Goal: Task Accomplishment & Management: Complete application form

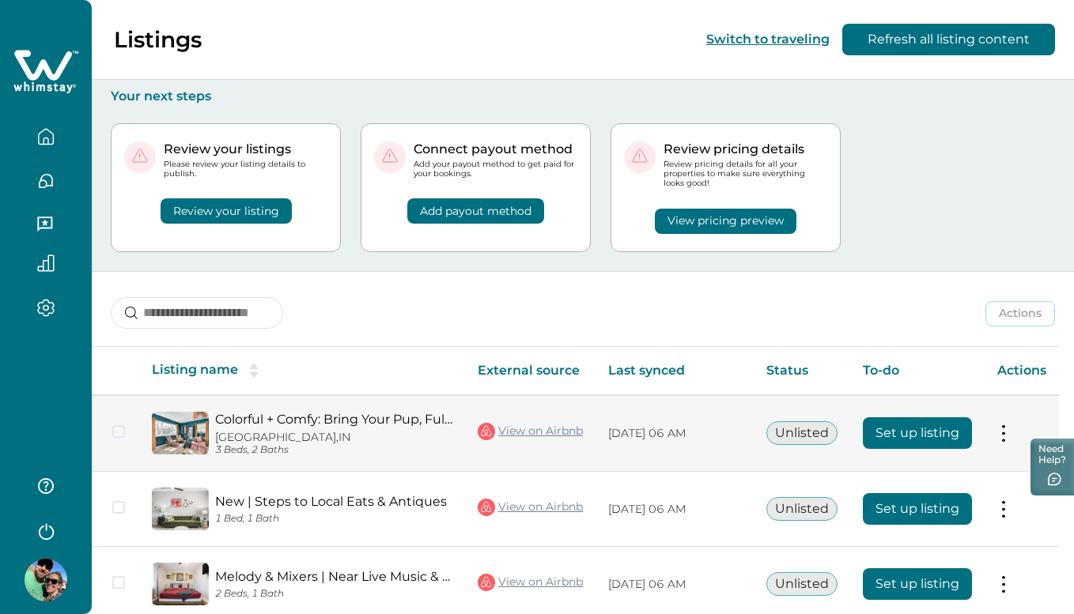
click at [903, 432] on button "Set up listing" at bounding box center [917, 433] width 109 height 32
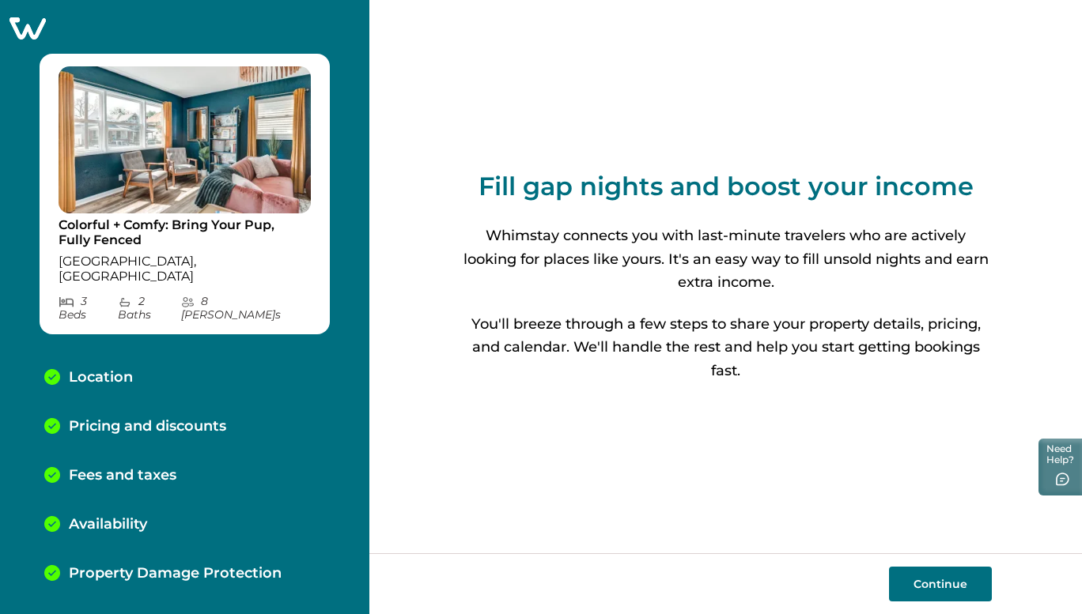
click at [928, 582] on button "Continue" at bounding box center [940, 584] width 103 height 35
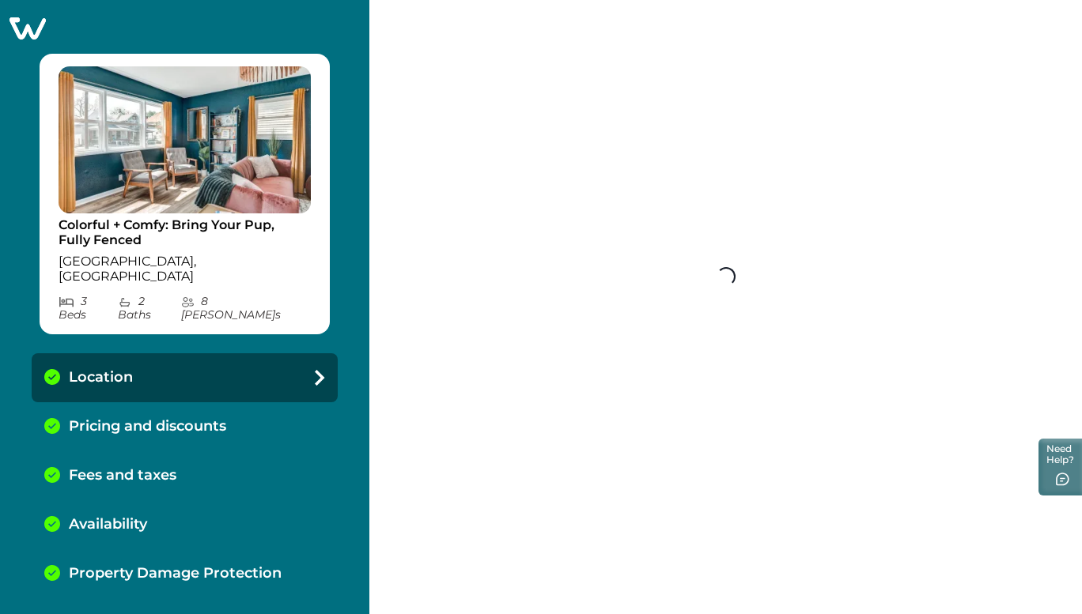
select select "**"
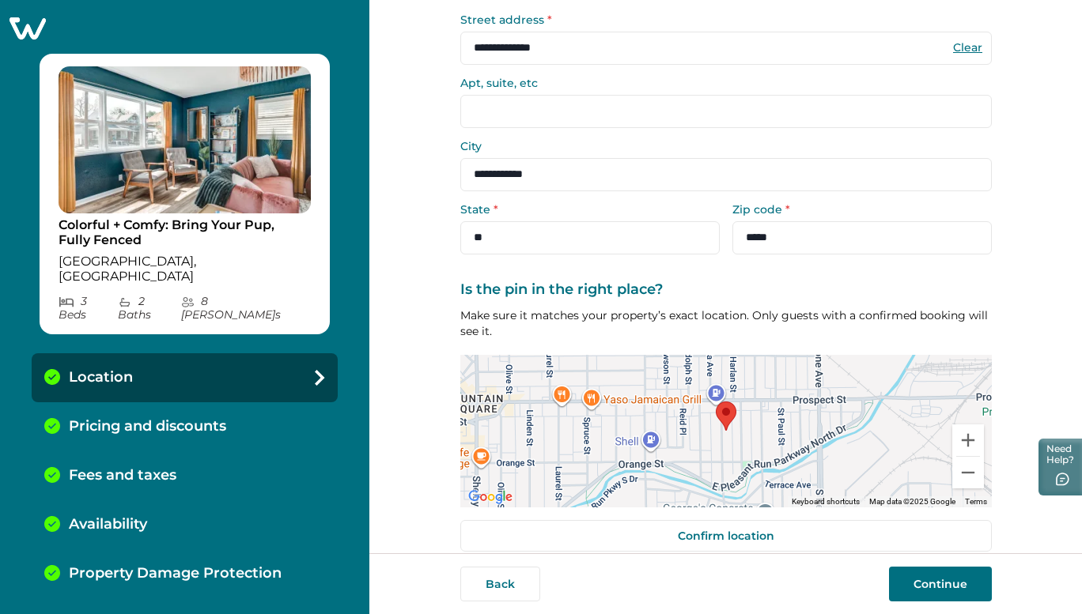
scroll to position [136, 0]
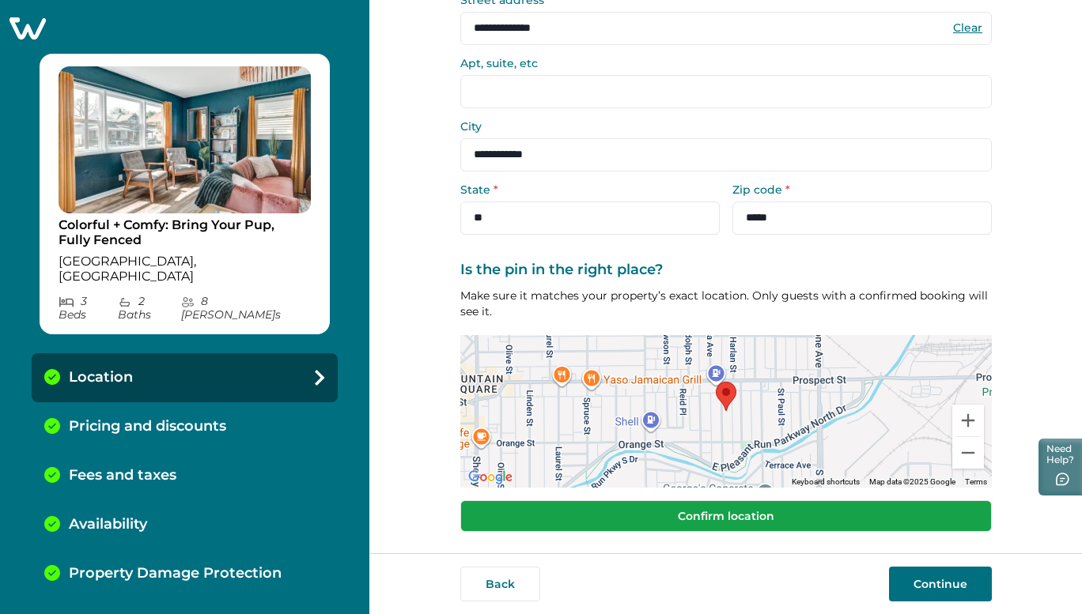
click at [727, 512] on button "Confirm location" at bounding box center [725, 516] width 531 height 32
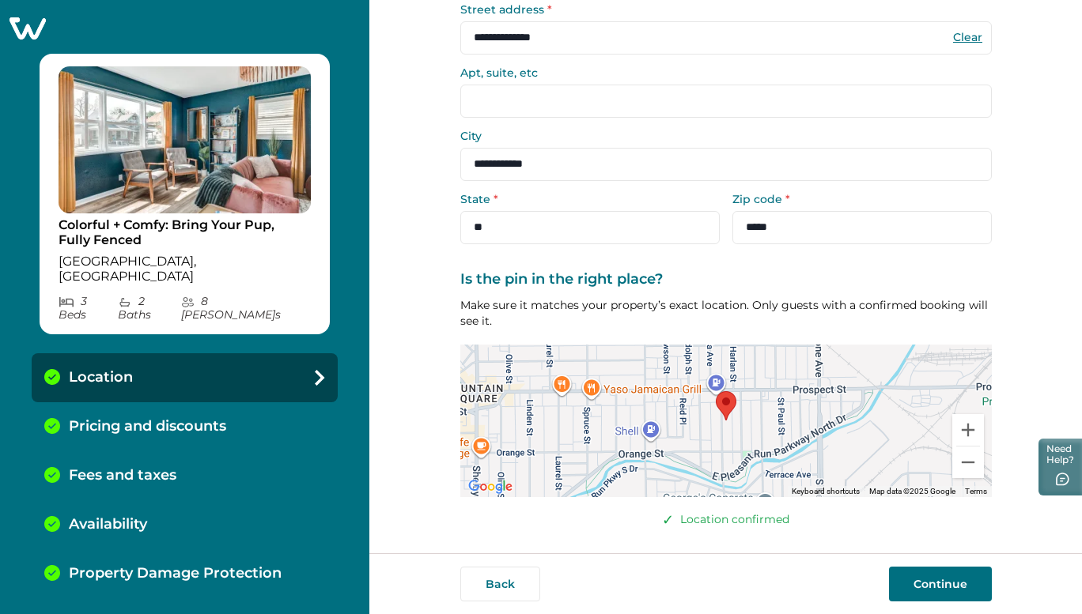
scroll to position [126, 0]
click at [942, 591] on button "Continue" at bounding box center [940, 584] width 103 height 35
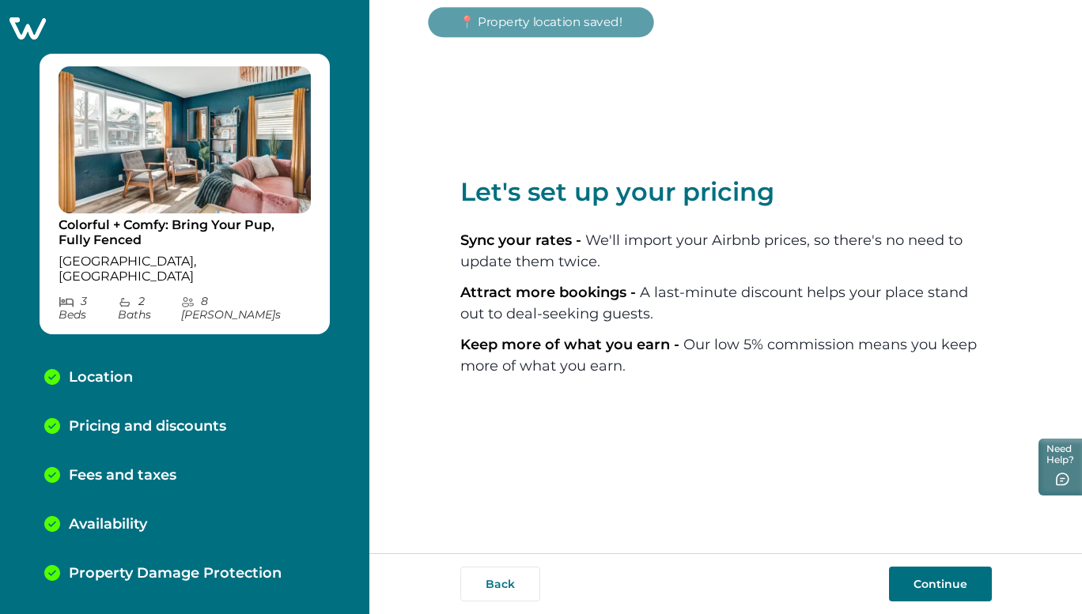
click at [942, 591] on button "Continue" at bounding box center [940, 584] width 103 height 35
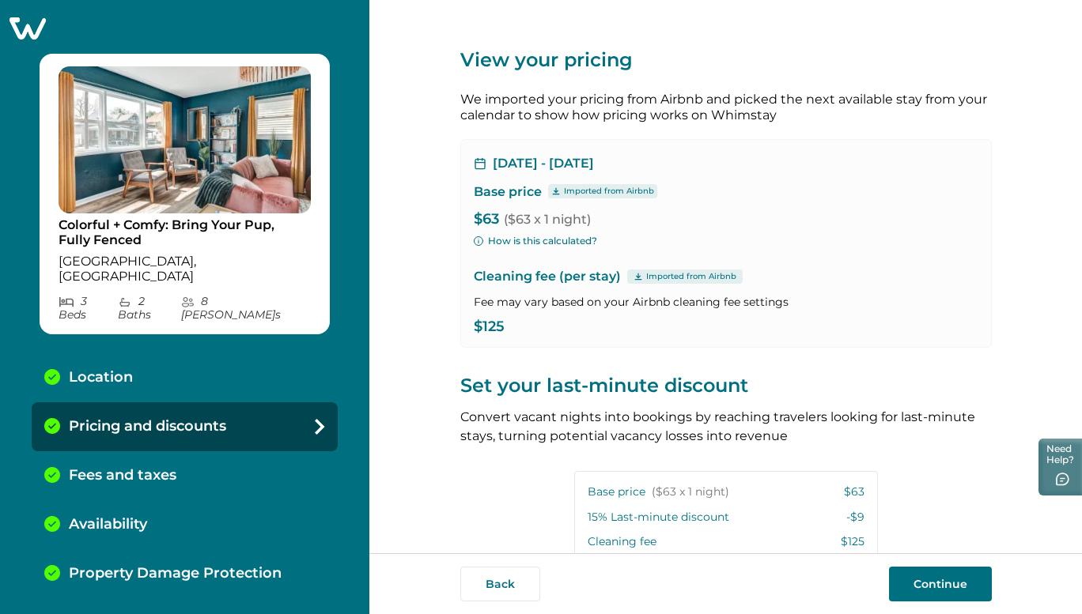
click at [515, 240] on button "How is this calculated?" at bounding box center [535, 241] width 123 height 14
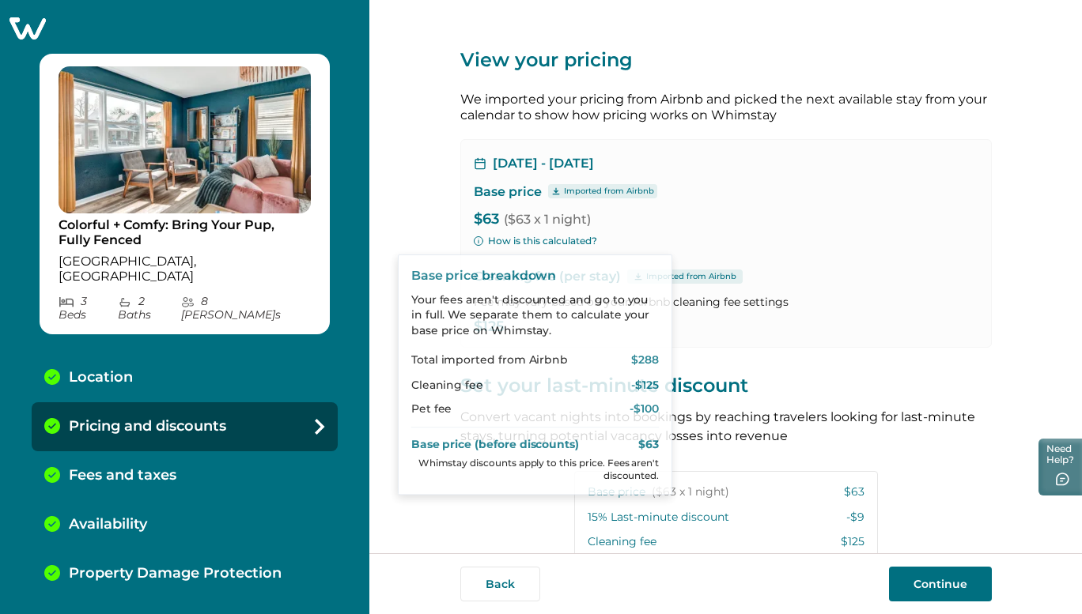
click at [751, 237] on div "[DATE] - [DATE] Base price Imported from Airbnb $63 ($63 x 1 night) How is this…" at bounding box center [725, 243] width 531 height 209
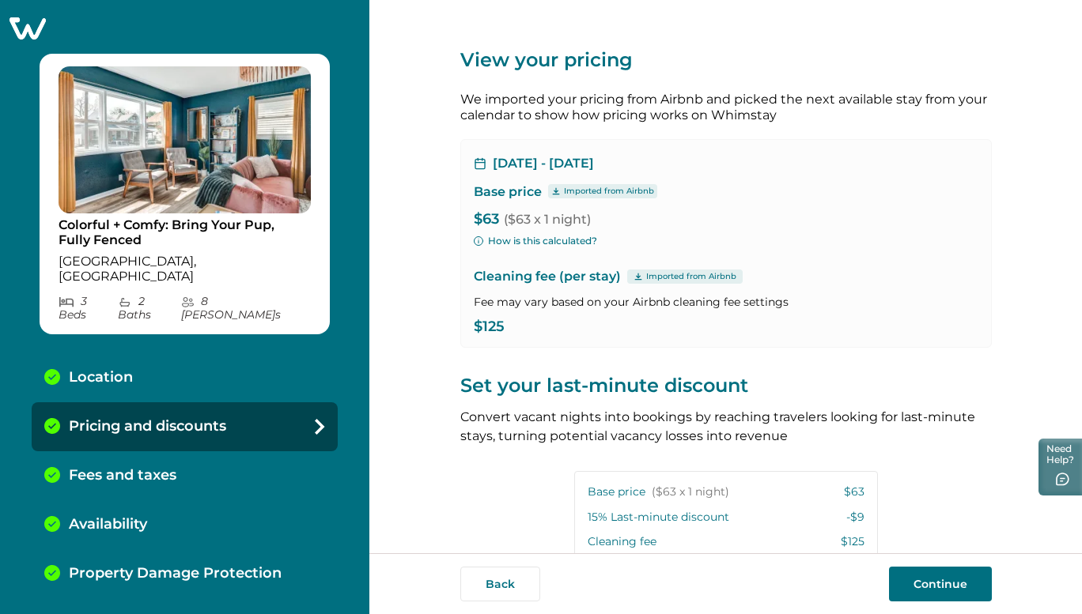
click at [488, 221] on p "$63 ($63 x 1 night)" at bounding box center [726, 220] width 504 height 16
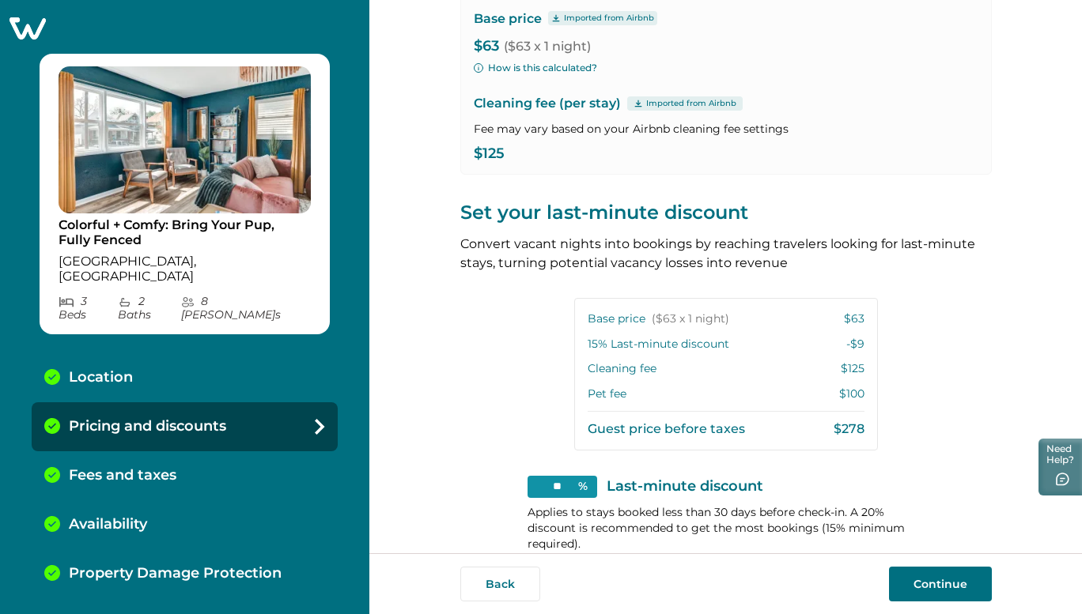
scroll to position [315, 0]
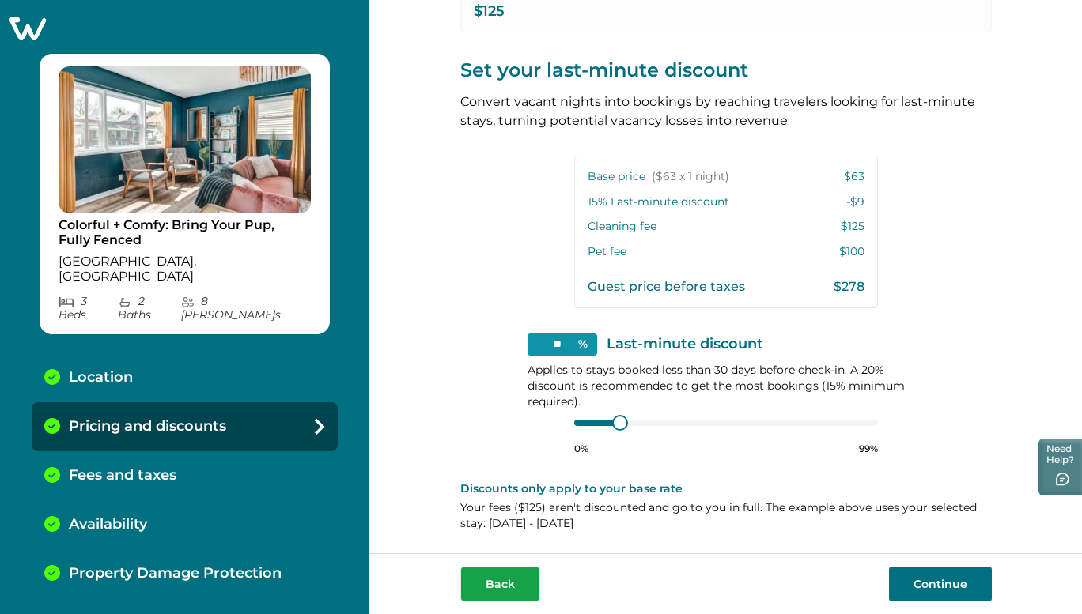
click at [499, 594] on button "Back" at bounding box center [500, 584] width 80 height 35
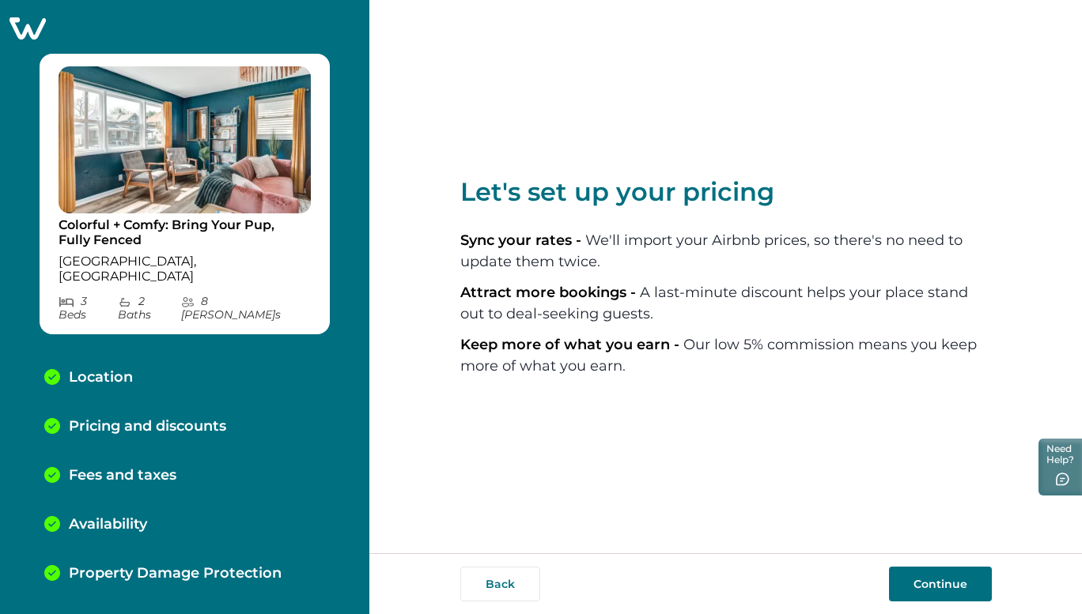
click at [939, 587] on button "Continue" at bounding box center [940, 584] width 103 height 35
